Goal: Information Seeking & Learning: Learn about a topic

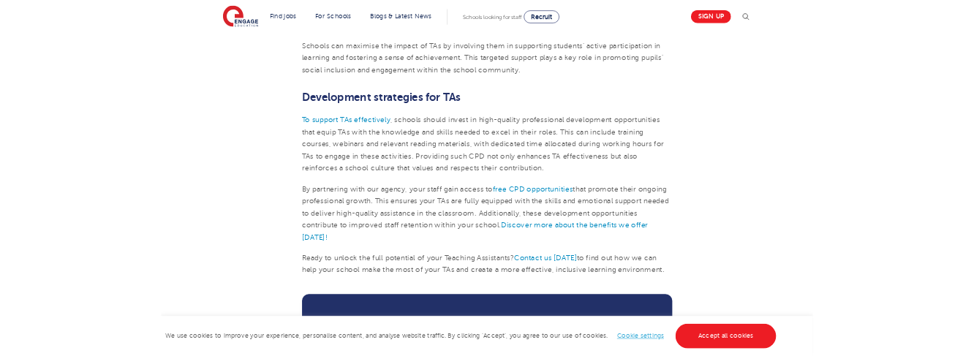
scroll to position [1157, 0]
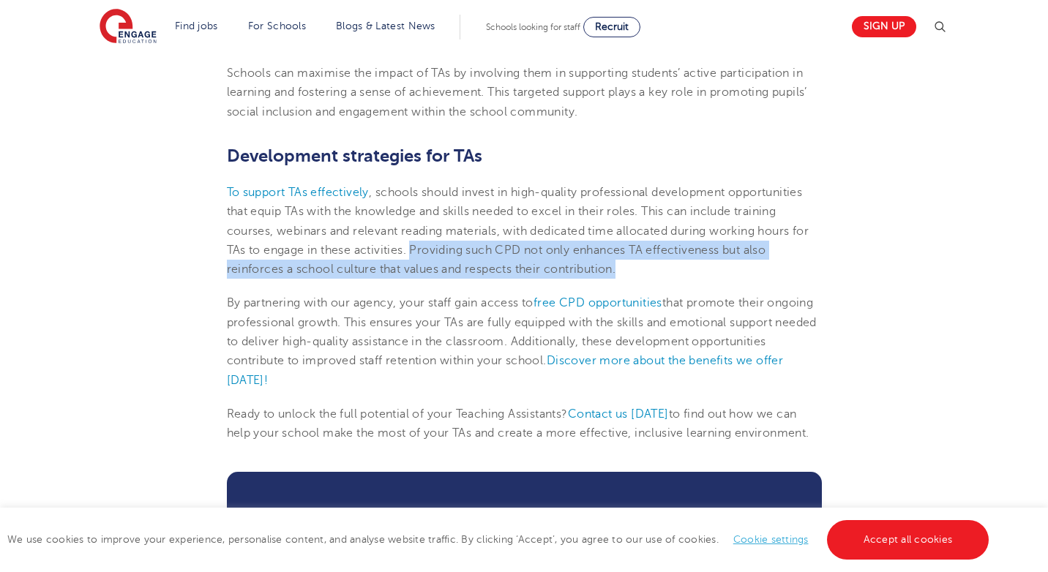
drag, startPoint x: 623, startPoint y: 309, endPoint x: 414, endPoint y: 282, distance: 210.2
click at [414, 279] on p "To support TAs effectively , schools should invest in high-quality professional…" at bounding box center [524, 231] width 595 height 96
copy p "Providing such CPD not only enhances TA effectiveness but also reinforces a sch…"
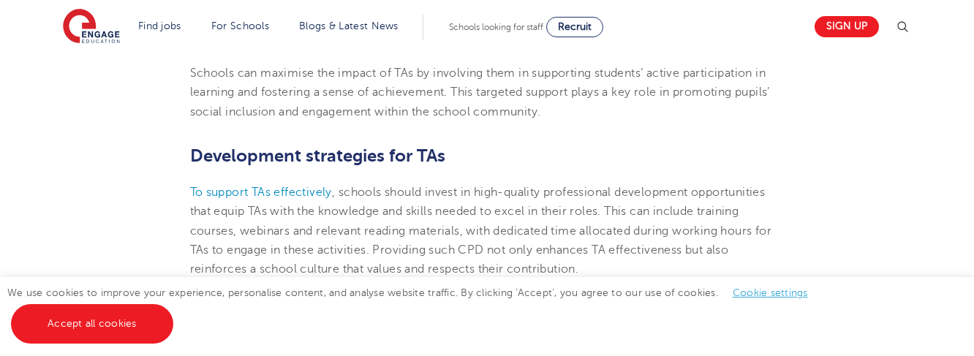
click at [493, 168] on h2 "Development strategies for TAs" at bounding box center [487, 155] width 595 height 25
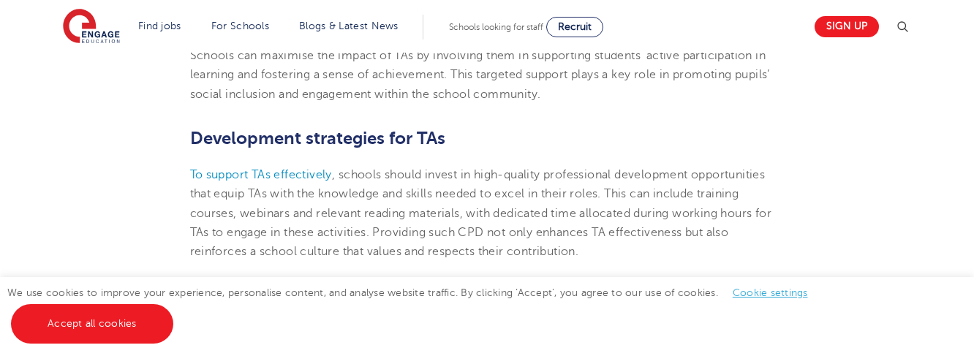
scroll to position [1178, 0]
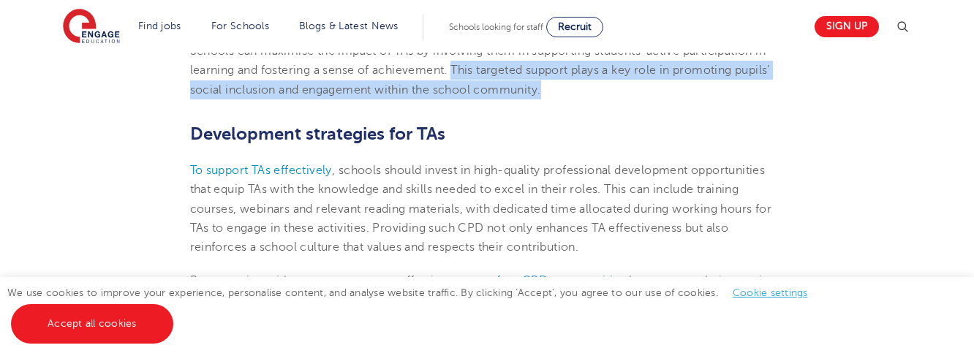
drag, startPoint x: 571, startPoint y: 128, endPoint x: 454, endPoint y: 101, distance: 120.8
click at [454, 99] on p "Schools can maximise the impact of TAs by involving them in supporting students…" at bounding box center [487, 71] width 595 height 58
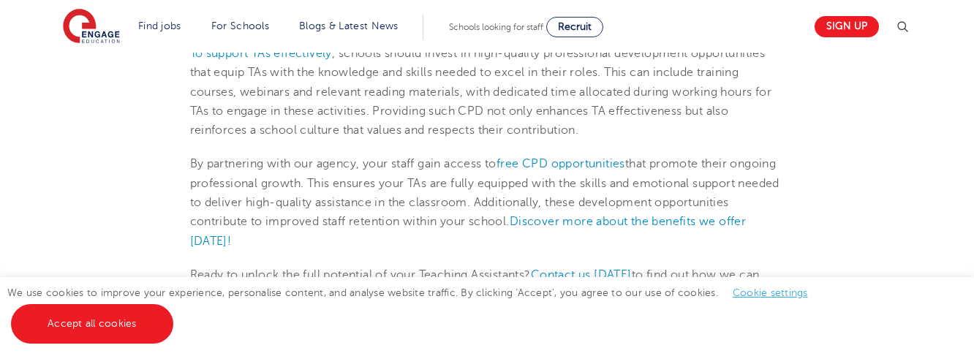
scroll to position [1304, 0]
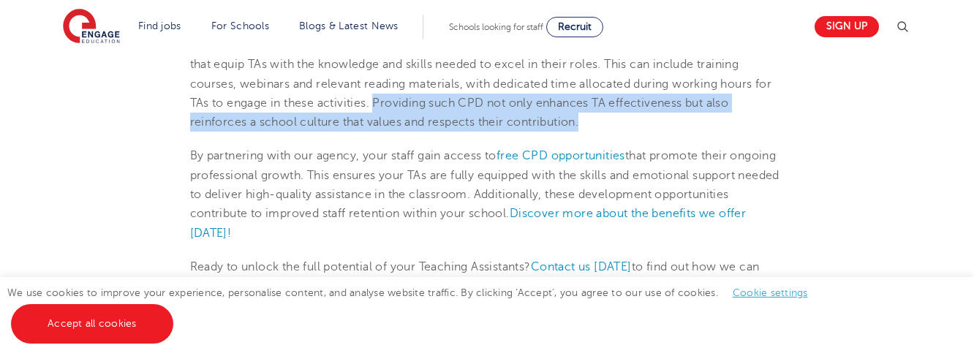
drag, startPoint x: 608, startPoint y: 165, endPoint x: 377, endPoint y: 143, distance: 232.2
click at [377, 132] on p "To support TAs effectively , schools should invest in high-quality professional…" at bounding box center [487, 84] width 595 height 96
copy p "Providing such CPD not only enhances TA effectiveness but also reinforces a sch…"
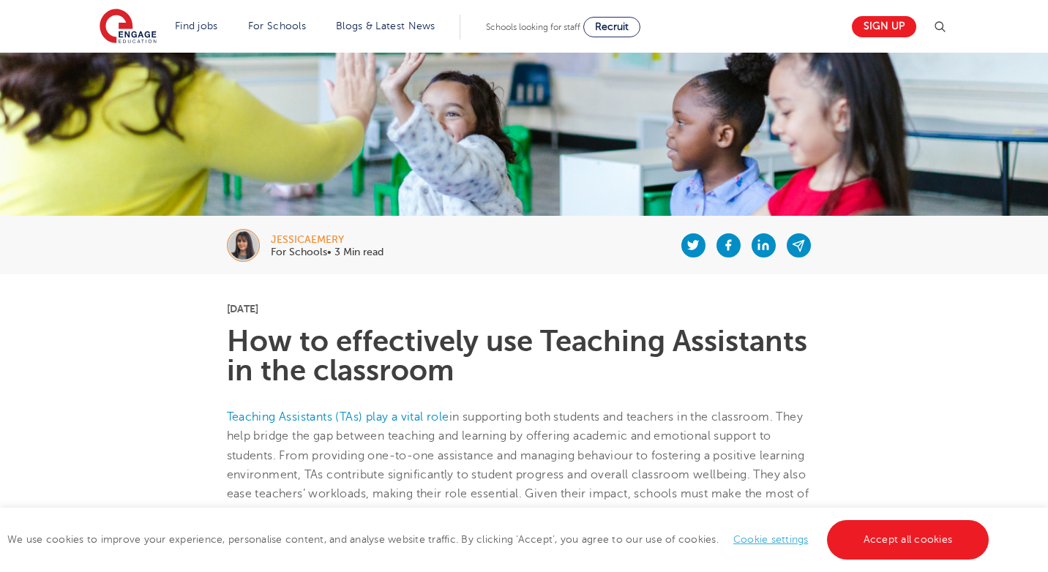
scroll to position [131, 0]
